Goal: Task Accomplishment & Management: Use online tool/utility

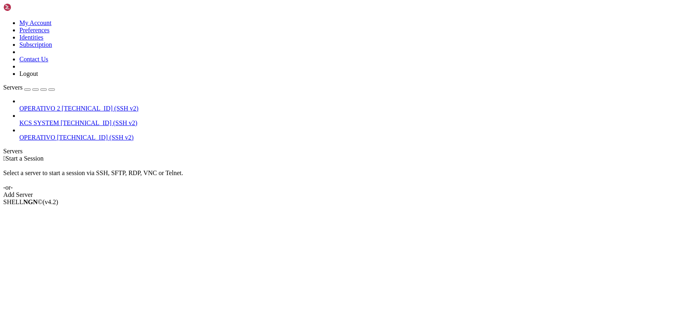
click at [46, 119] on span "KCS SYSTEM" at bounding box center [39, 122] width 40 height 7
click at [65, 119] on span "[TECHNICAL_ID] (SSH v2)" at bounding box center [99, 122] width 77 height 7
click at [64, 119] on span "[TECHNICAL_ID] (SSH v2)" at bounding box center [99, 122] width 77 height 7
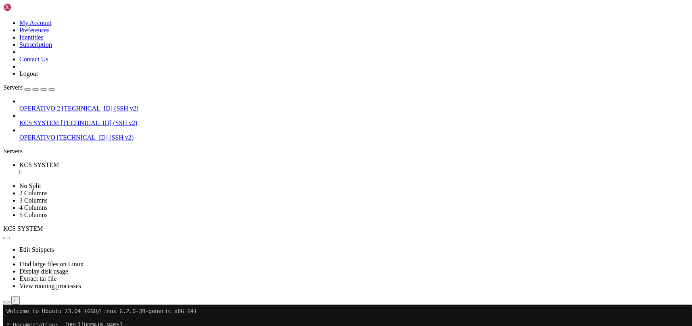
click at [6, 302] on icon "button" at bounding box center [6, 302] width 0 height 0
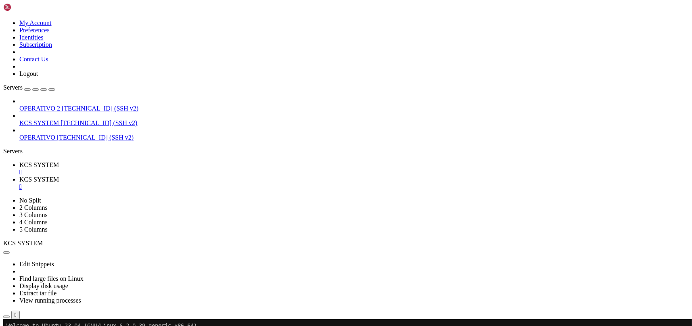
scroll to position [54, 0]
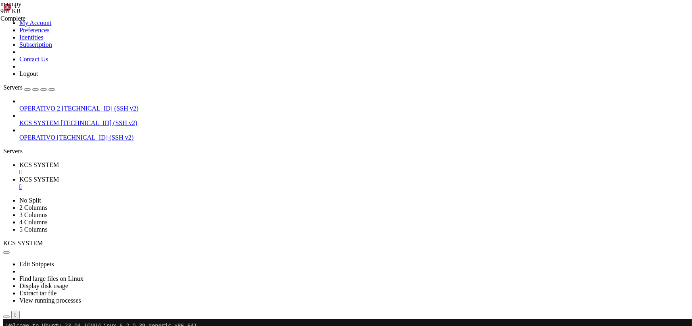
scroll to position [161, 0]
click at [196, 236] on td " instance" at bounding box center [161, 240] width 315 height 8
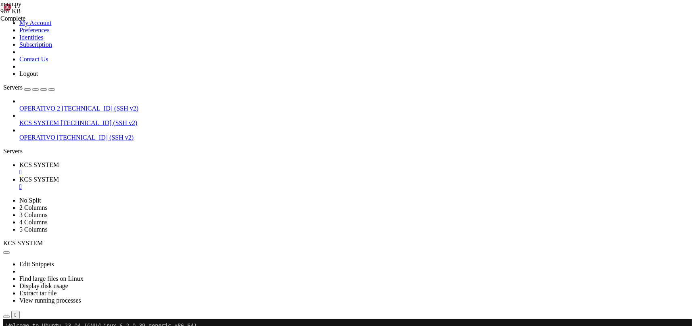
scroll to position [107, 0]
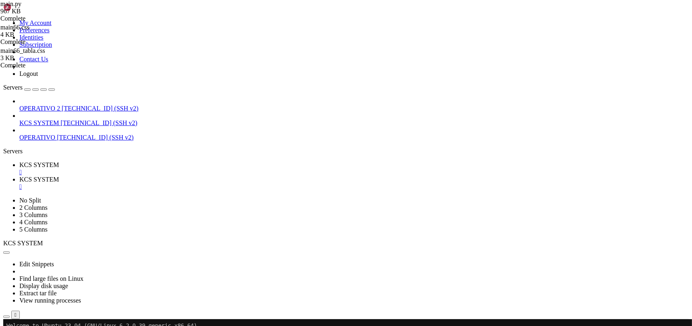
type input "/home/ubuntu/31-app-odoo2/templates"
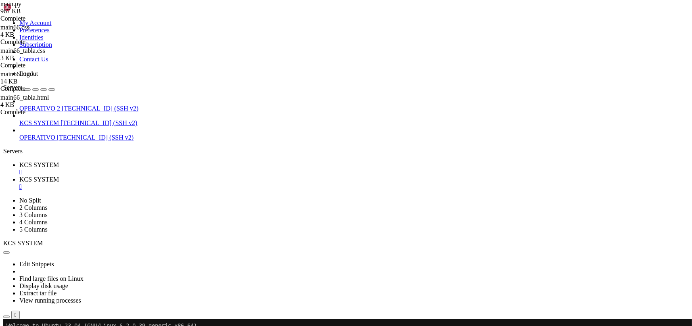
click at [59, 161] on span "KCS SYSTEM" at bounding box center [39, 164] width 40 height 7
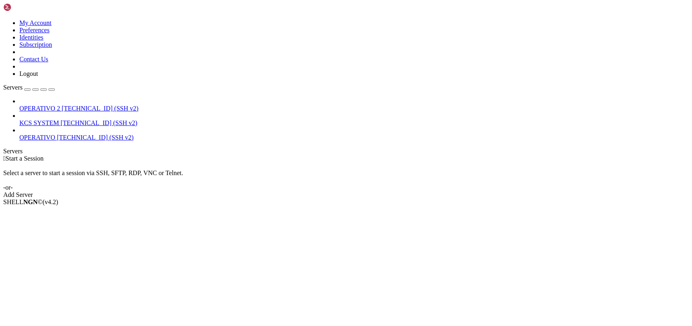
click at [61, 119] on span "[TECHNICAL_ID] (SSH v2)" at bounding box center [99, 122] width 77 height 7
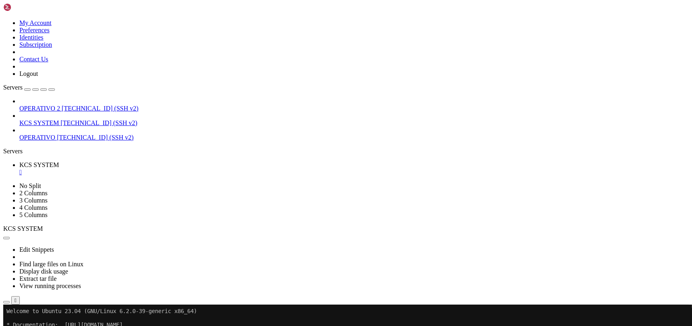
click at [6, 302] on icon "button" at bounding box center [6, 302] width 0 height 0
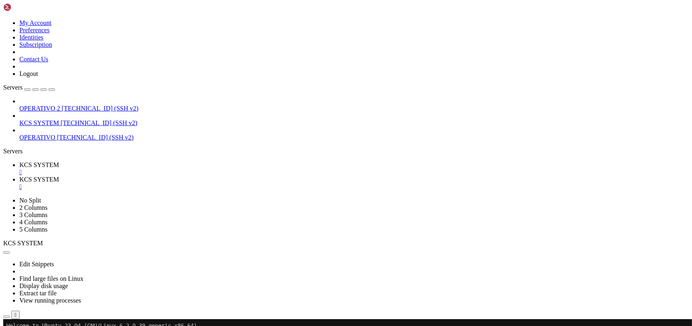
scroll to position [107, 0]
type input "/home/ubuntu/31-app-odoo2"
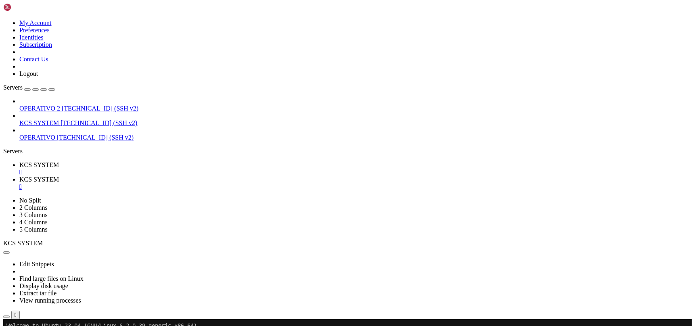
click at [119, 161] on link "KCS SYSTEM " at bounding box center [353, 168] width 669 height 15
